Goal: Task Accomplishment & Management: Manage account settings

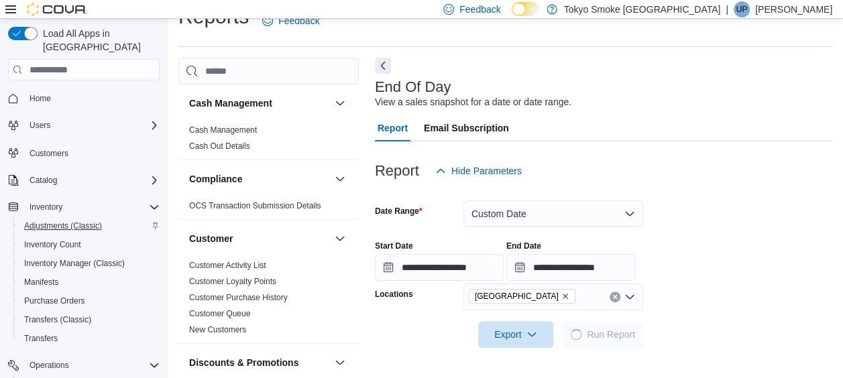
scroll to position [27, 0]
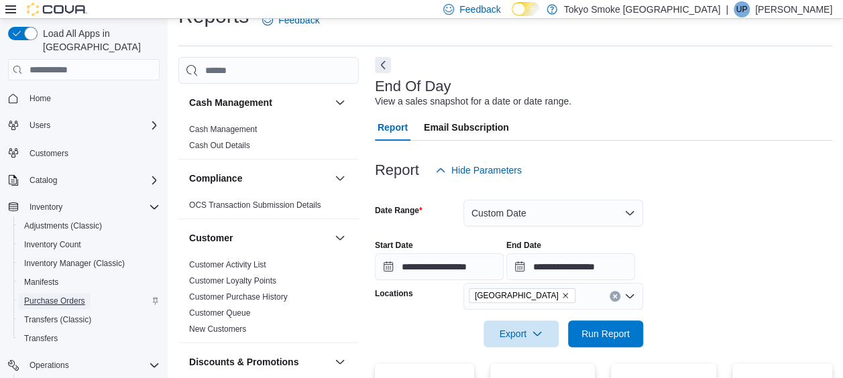
click at [67, 296] on span "Purchase Orders" at bounding box center [54, 301] width 61 height 11
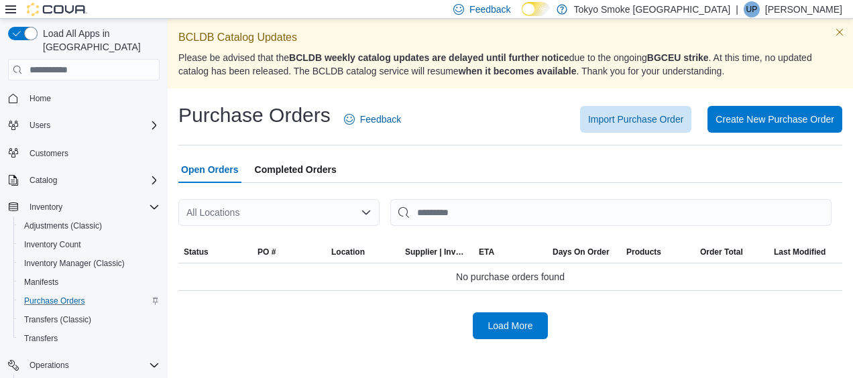
click at [342, 215] on div "All Locations" at bounding box center [278, 212] width 201 height 27
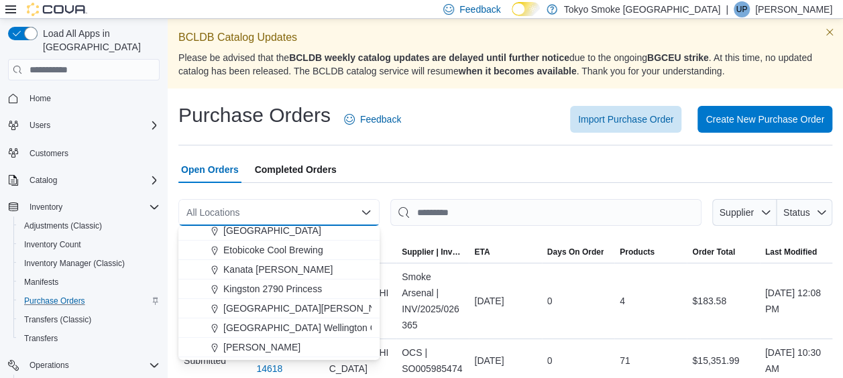
scroll to position [144, 0]
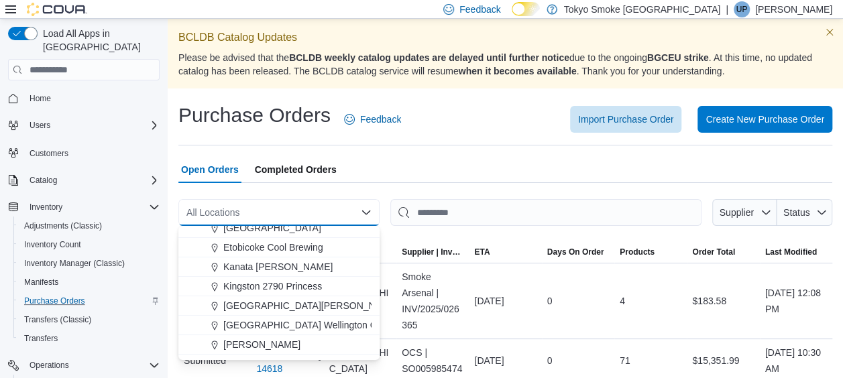
click at [446, 185] on div at bounding box center [505, 191] width 654 height 16
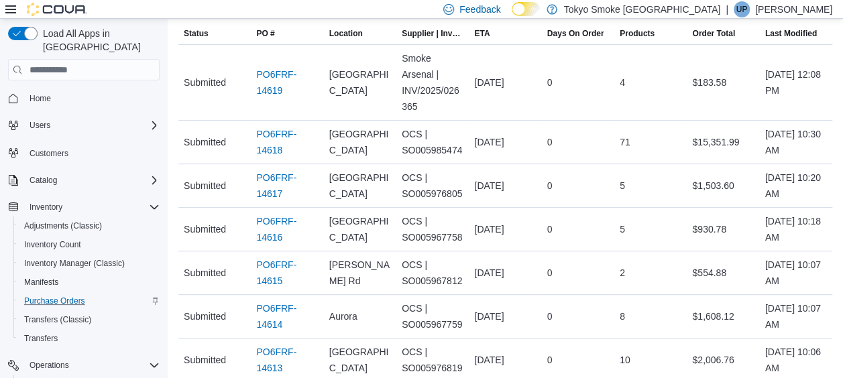
scroll to position [218, 0]
click at [284, 234] on link "PO6FRF-14616" at bounding box center [287, 230] width 62 height 32
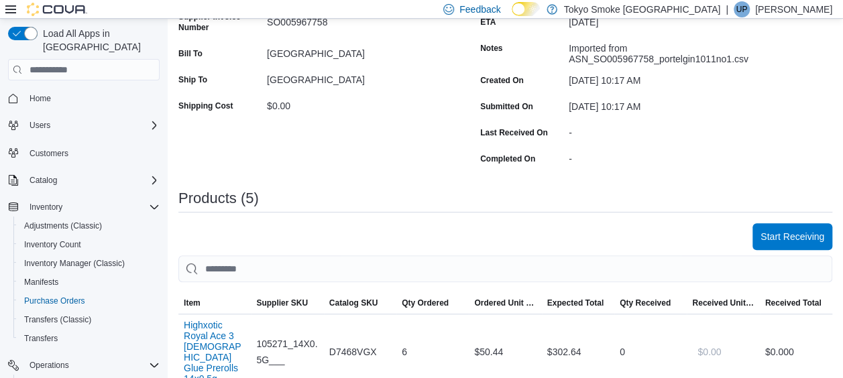
scroll to position [264, 0]
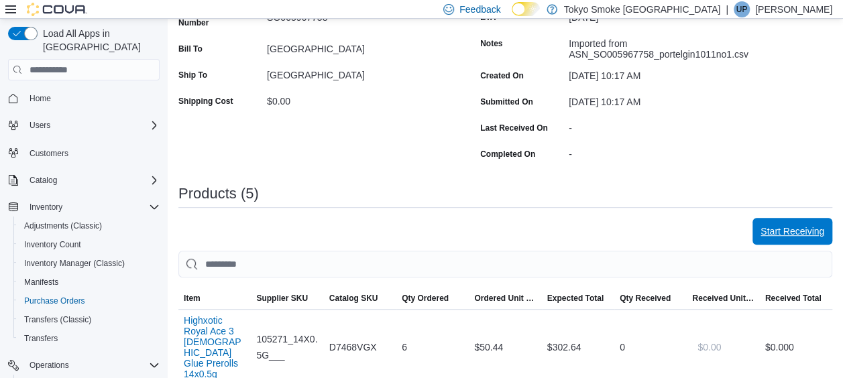
click at [771, 239] on span "Start Receiving" at bounding box center [793, 231] width 64 height 27
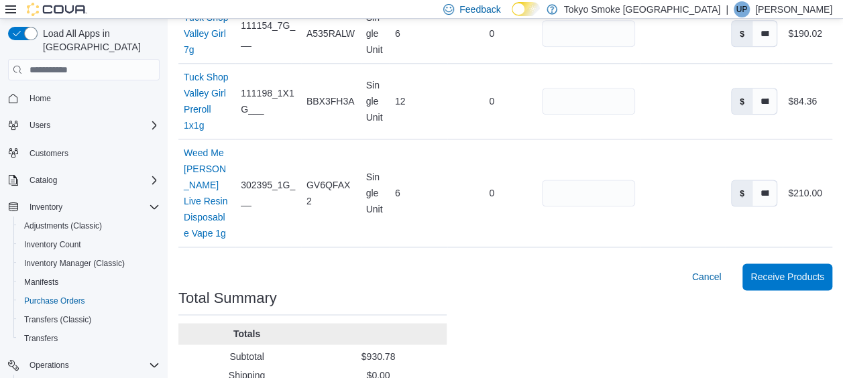
scroll to position [787, 0]
click at [813, 269] on span "Receive Products" at bounding box center [788, 275] width 74 height 13
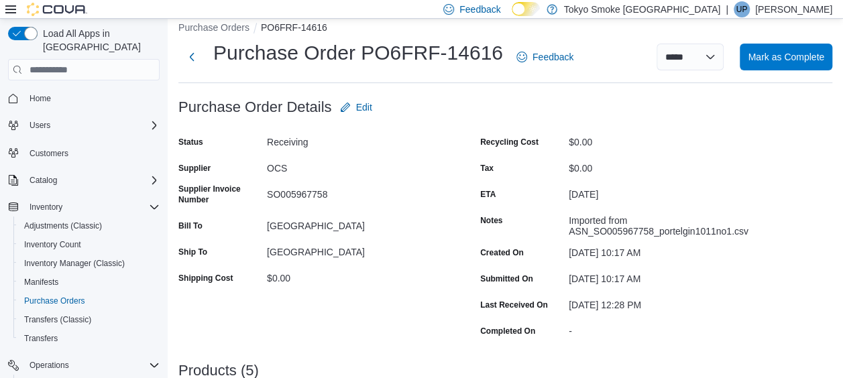
scroll to position [85, 0]
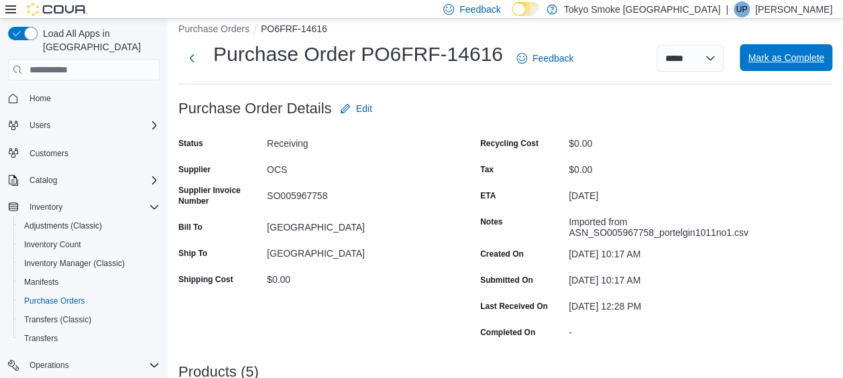
click at [801, 51] on span "Mark as Complete" at bounding box center [786, 57] width 76 height 27
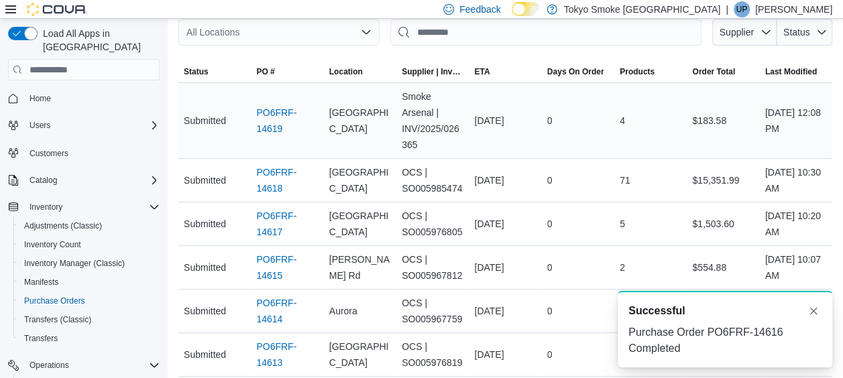
scroll to position [182, 0]
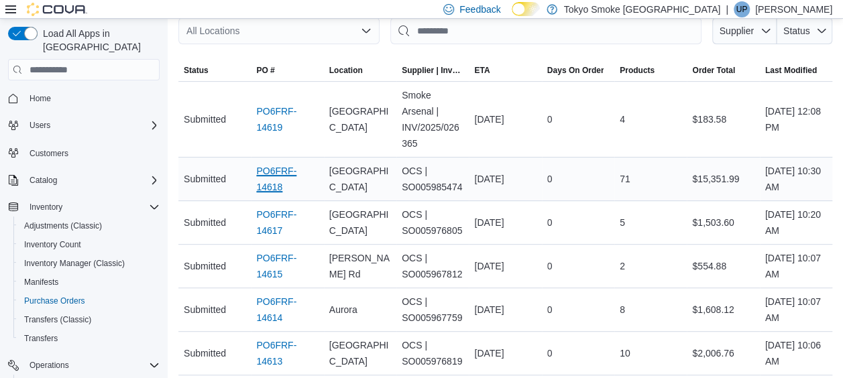
click at [270, 187] on link "PO6FRF-14618" at bounding box center [287, 179] width 62 height 32
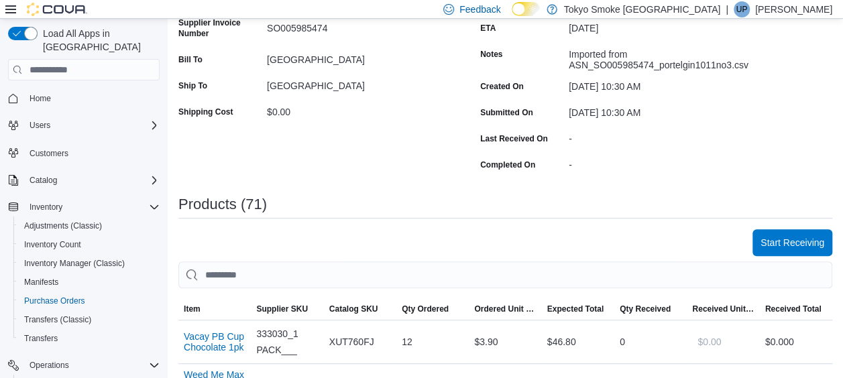
scroll to position [256, 0]
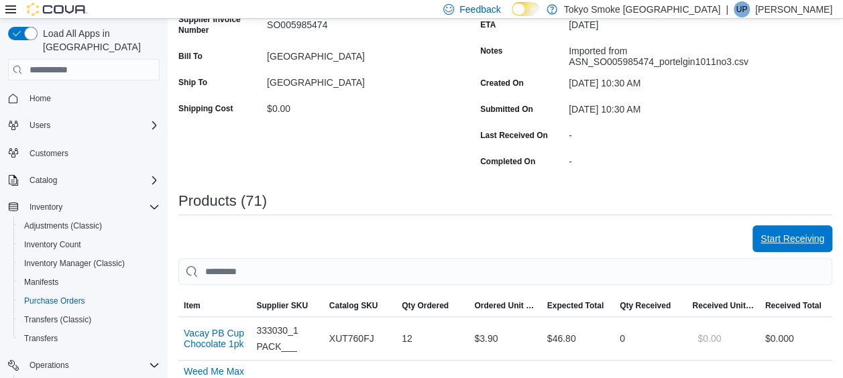
click at [810, 239] on span "Start Receiving" at bounding box center [793, 238] width 64 height 13
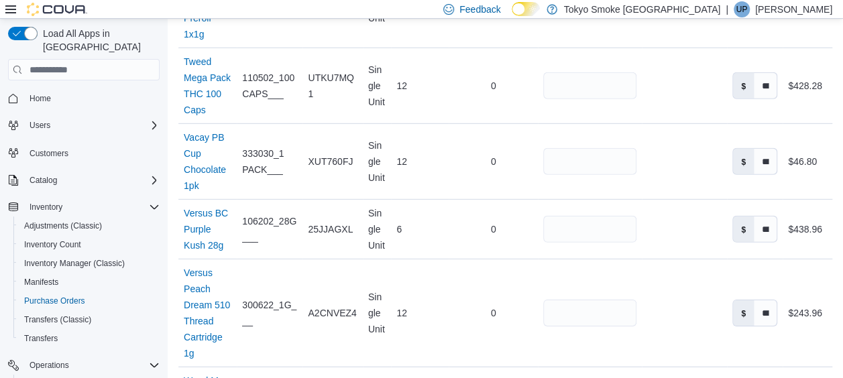
scroll to position [6998, 0]
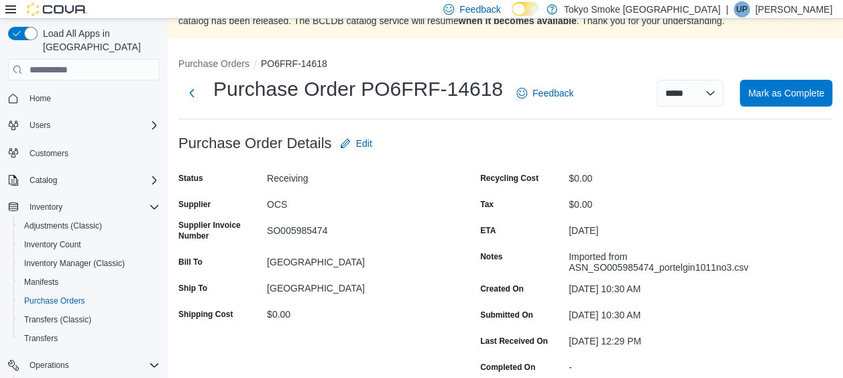
scroll to position [50, 0]
click at [787, 99] on span "Mark as Complete" at bounding box center [786, 93] width 76 height 13
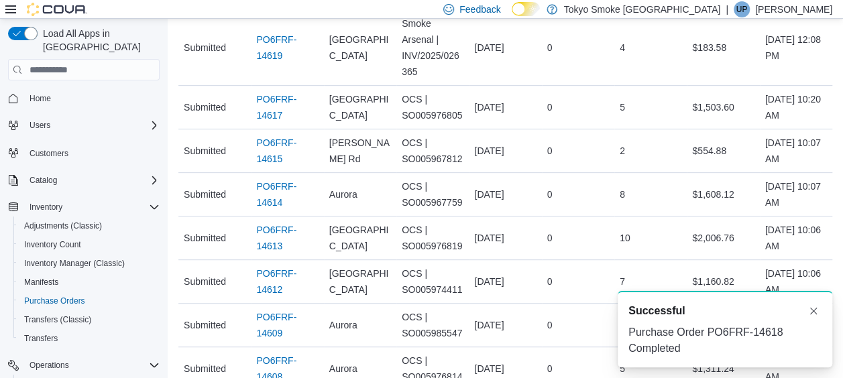
scroll to position [254, 0]
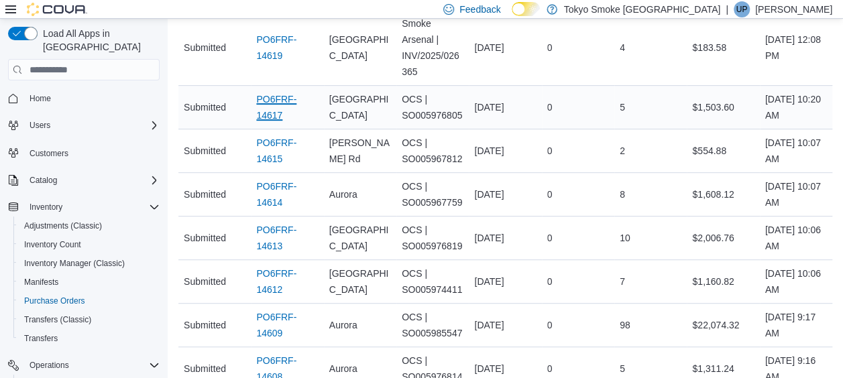
click at [266, 101] on link "PO6FRF-14617" at bounding box center [287, 107] width 62 height 32
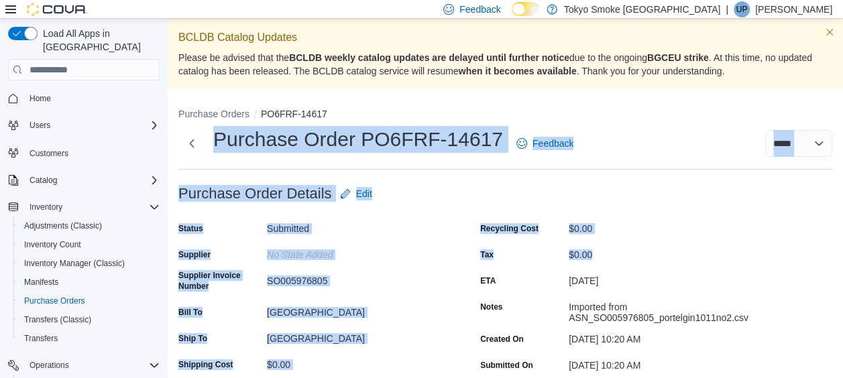
drag, startPoint x: 488, startPoint y: 162, endPoint x: 700, endPoint y: 246, distance: 227.3
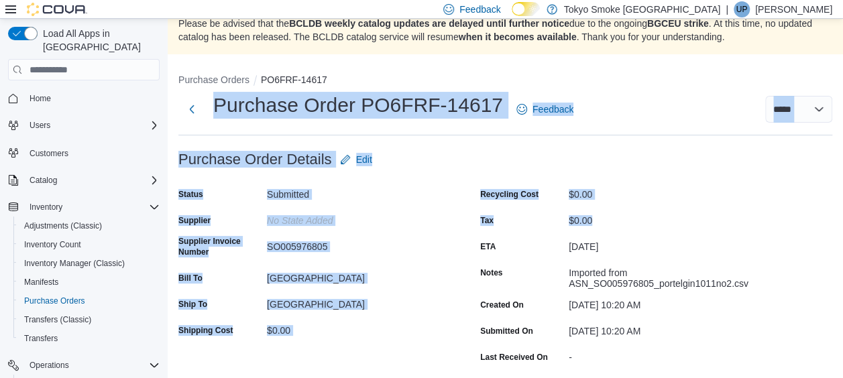
scroll to position [47, 0]
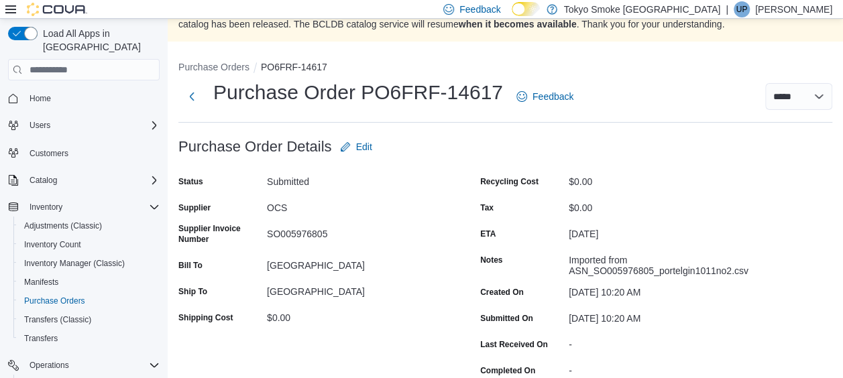
click at [651, 231] on div "[DATE]" at bounding box center [659, 231] width 180 height 16
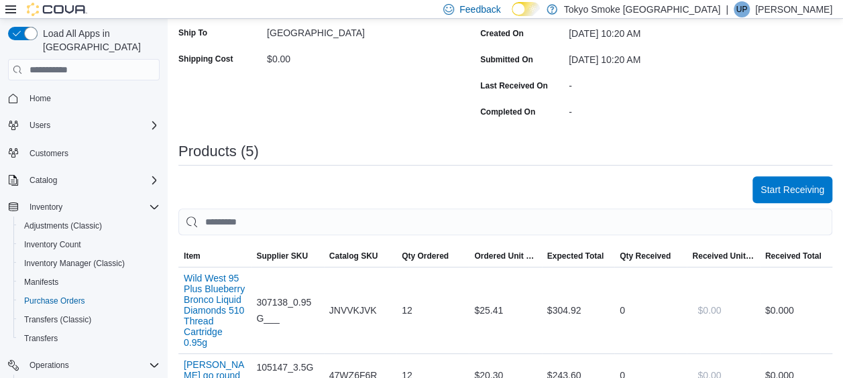
scroll to position [307, 0]
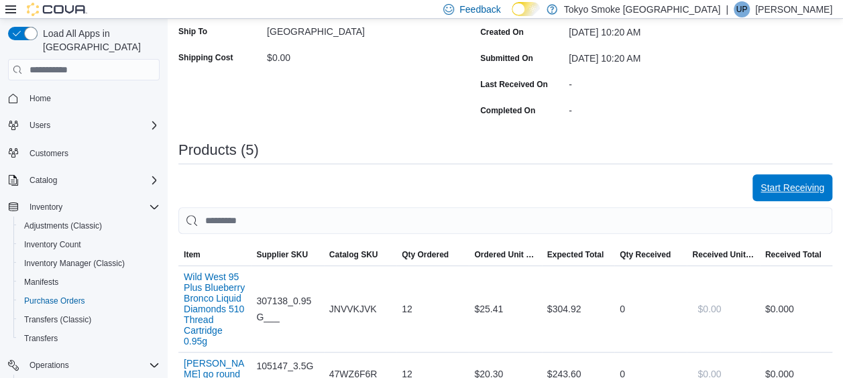
click at [790, 196] on span "Start Receiving" at bounding box center [793, 187] width 64 height 27
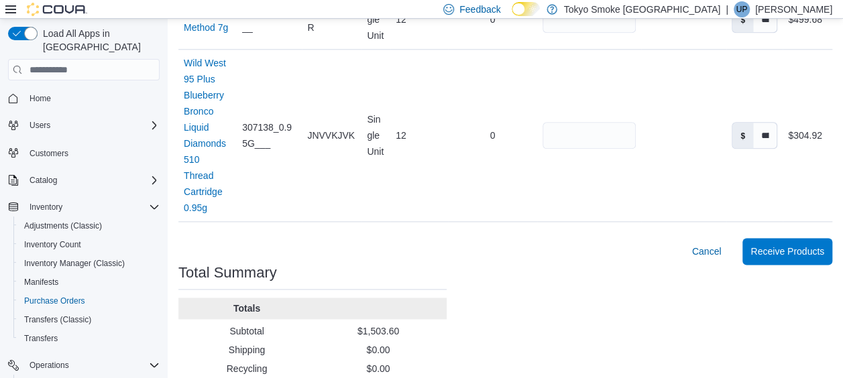
scroll to position [768, 0]
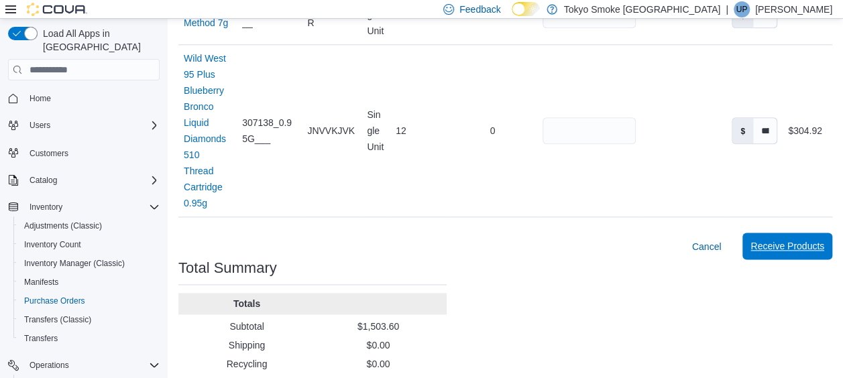
click at [791, 239] on span "Receive Products" at bounding box center [788, 245] width 74 height 13
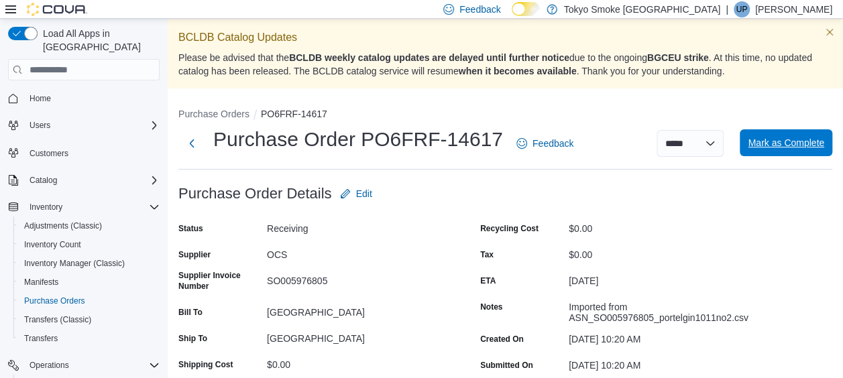
click at [785, 146] on span "Mark as Complete" at bounding box center [786, 142] width 76 height 13
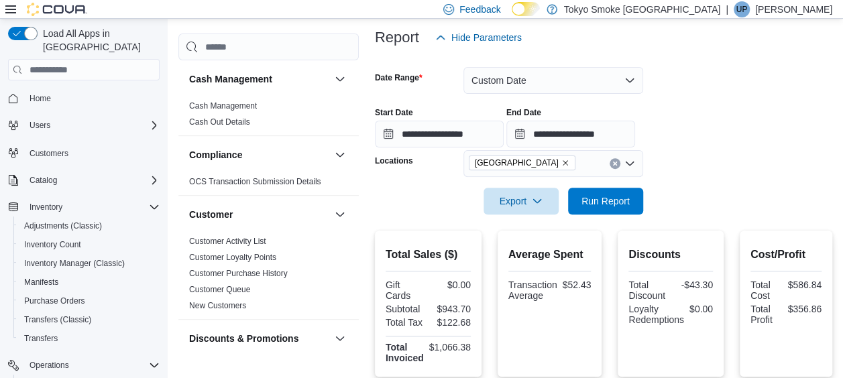
scroll to position [138, 0]
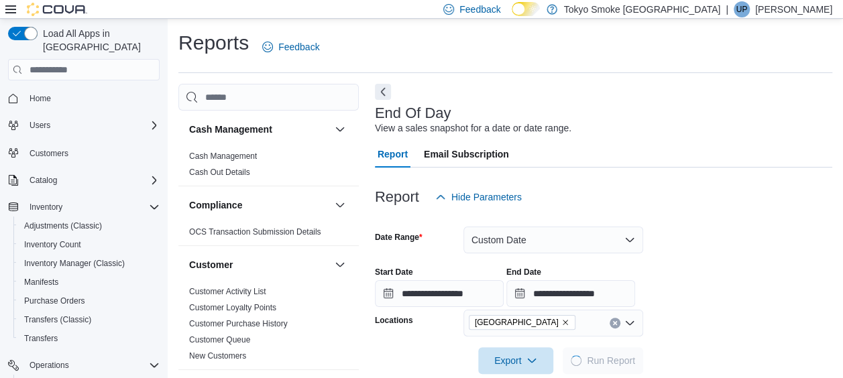
scroll to position [27, 0]
